Goal: Register for event/course

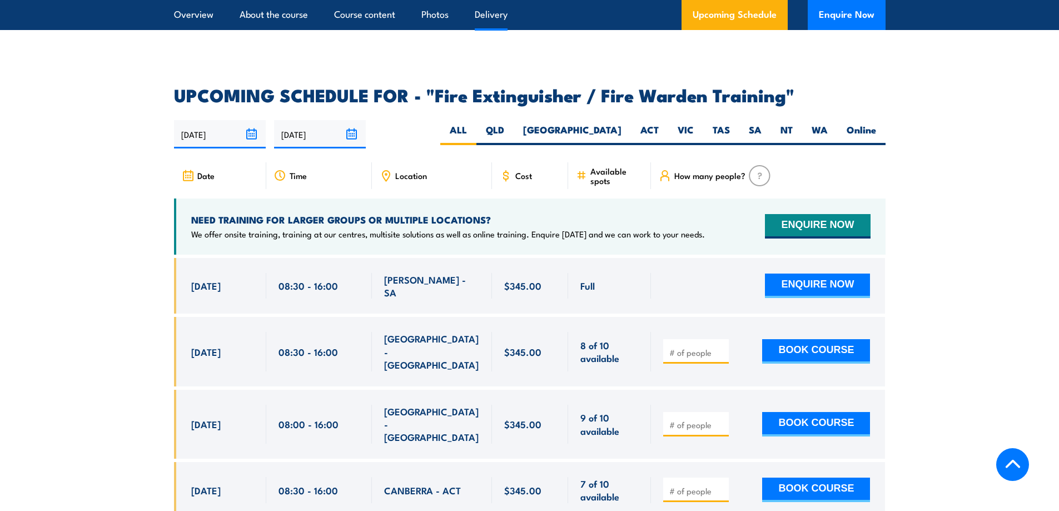
scroll to position [1760, 0]
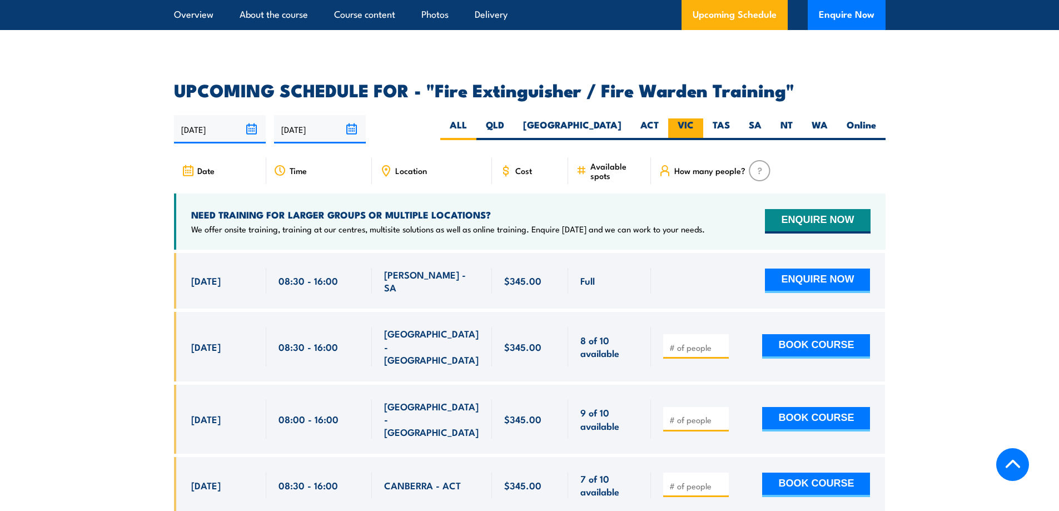
click at [683, 118] on label "VIC" at bounding box center [685, 129] width 35 height 22
click at [694, 118] on input "VIC" at bounding box center [697, 121] width 7 height 7
radio input "true"
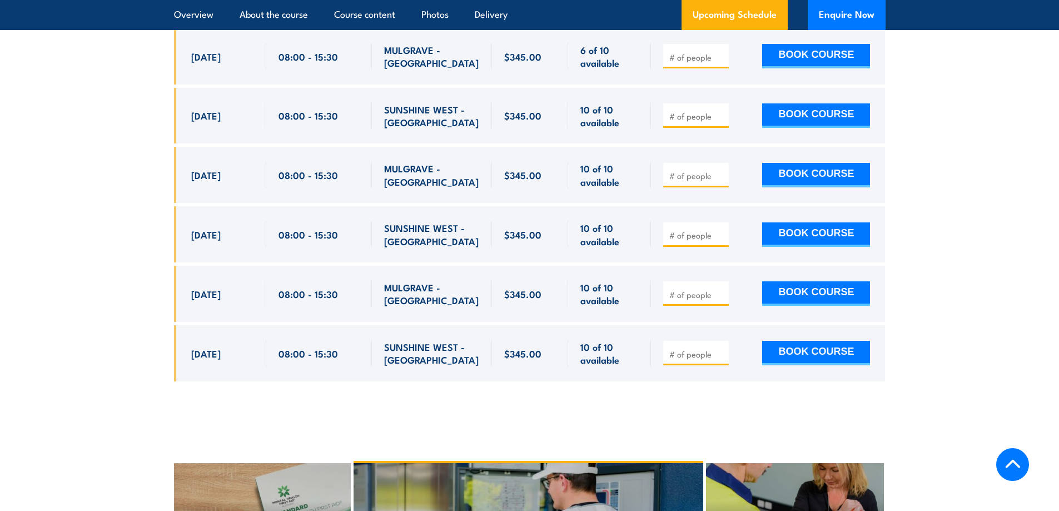
scroll to position [2196, 0]
